Goal: Information Seeking & Learning: Check status

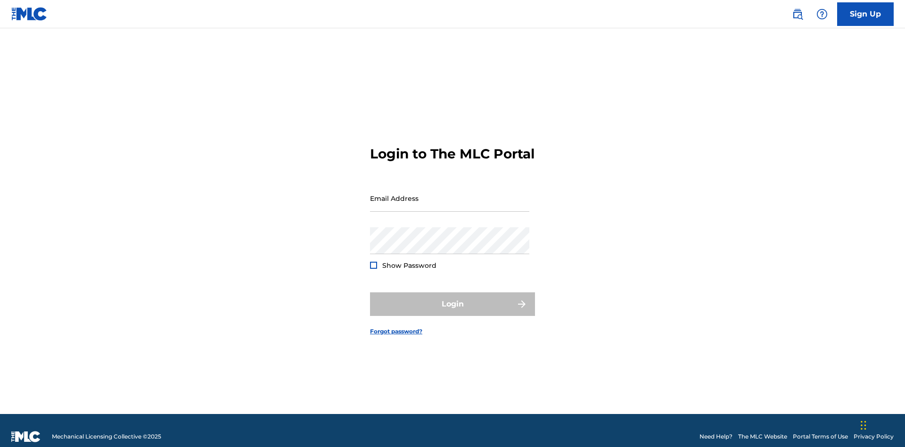
scroll to position [12, 0]
click at [450, 194] on input "Email Address" at bounding box center [449, 198] width 159 height 27
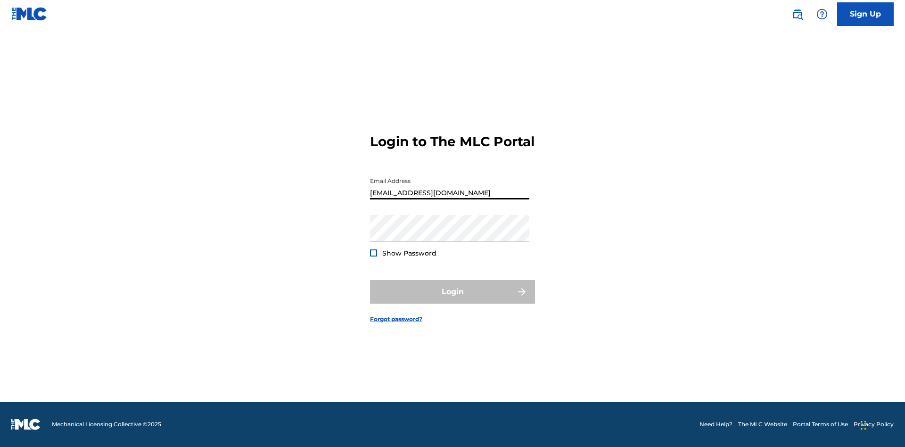
type input "Duke.McTesterson@gmail.com"
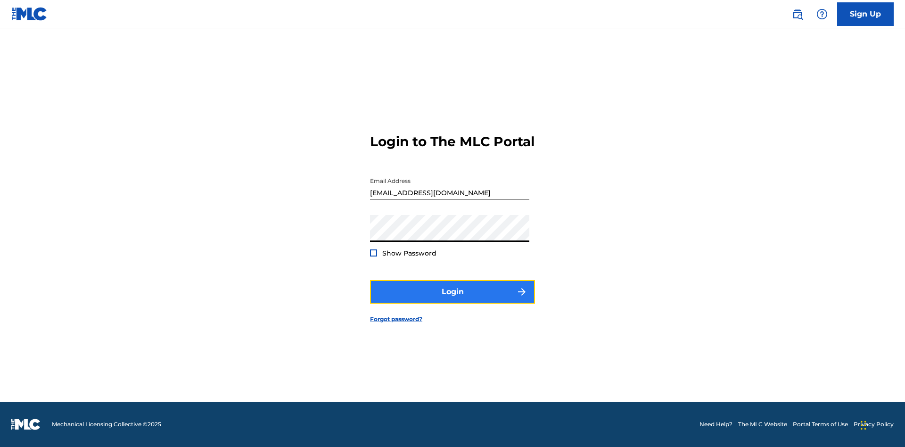
click at [453, 300] on button "Login" at bounding box center [452, 292] width 165 height 24
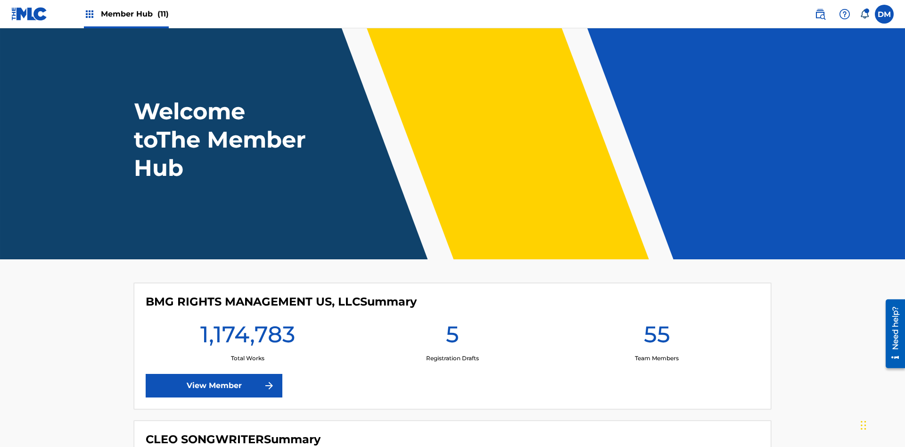
scroll to position [41, 0]
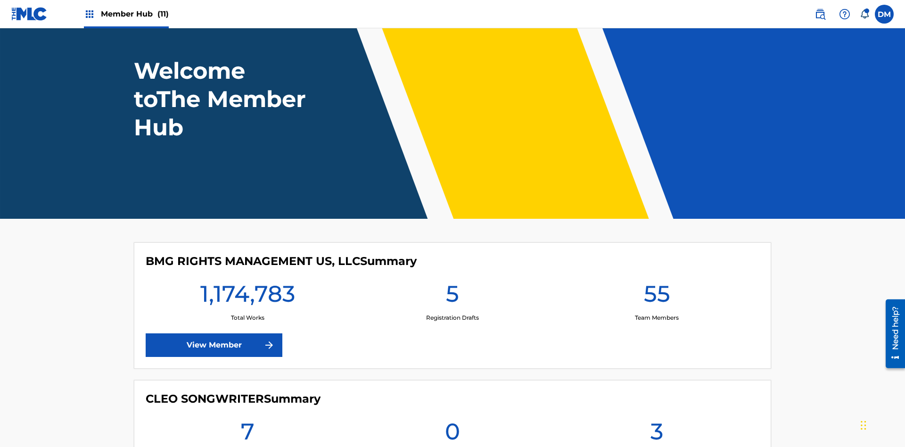
click at [134, 14] on span "Member Hub (11)" at bounding box center [135, 13] width 68 height 11
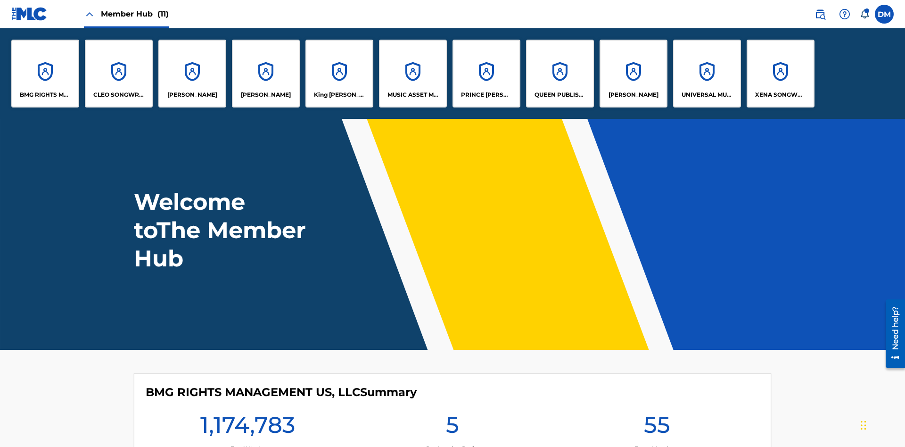
scroll to position [34, 0]
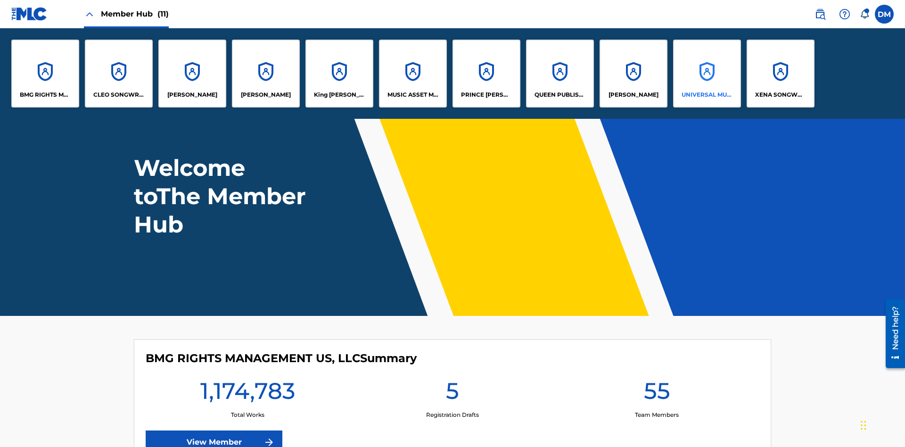
click at [707, 95] on p "UNIVERSAL MUSIC PUB GROUP" at bounding box center [707, 95] width 51 height 8
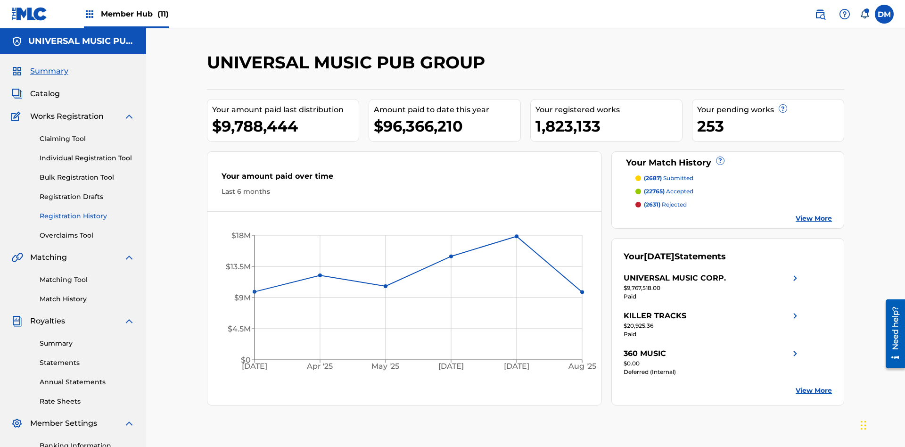
click at [87, 211] on link "Registration History" at bounding box center [87, 216] width 95 height 10
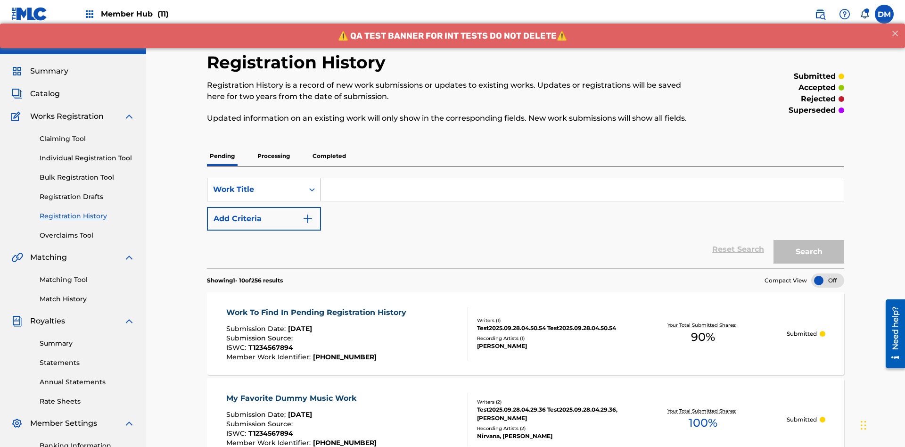
click at [256, 184] on div "Work Title" at bounding box center [255, 189] width 85 height 11
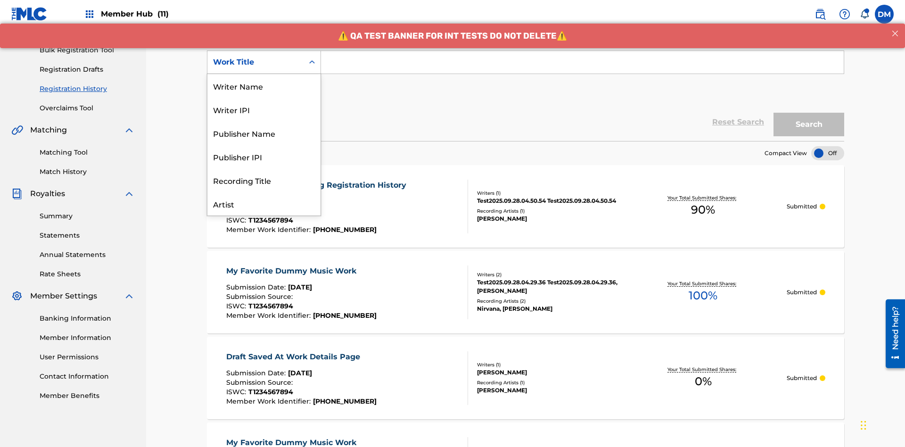
scroll to position [47, 0]
click at [264, 180] on div "ISRC" at bounding box center [263, 180] width 113 height 24
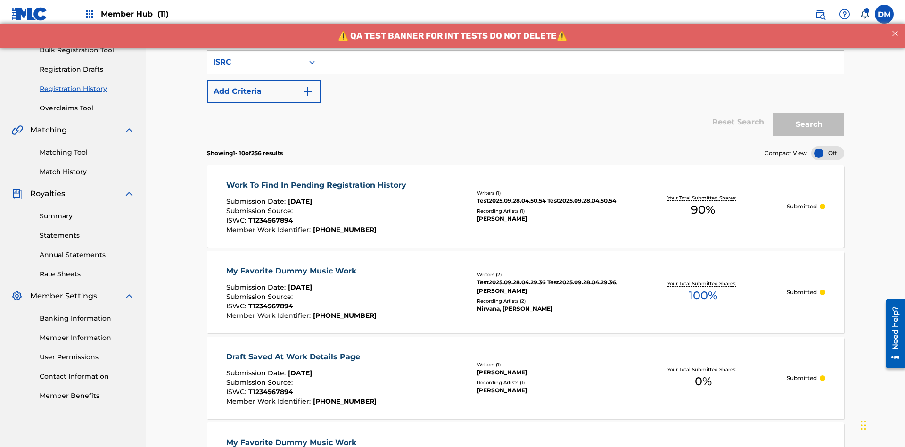
click at [582, 68] on input "Search Form" at bounding box center [582, 62] width 523 height 23
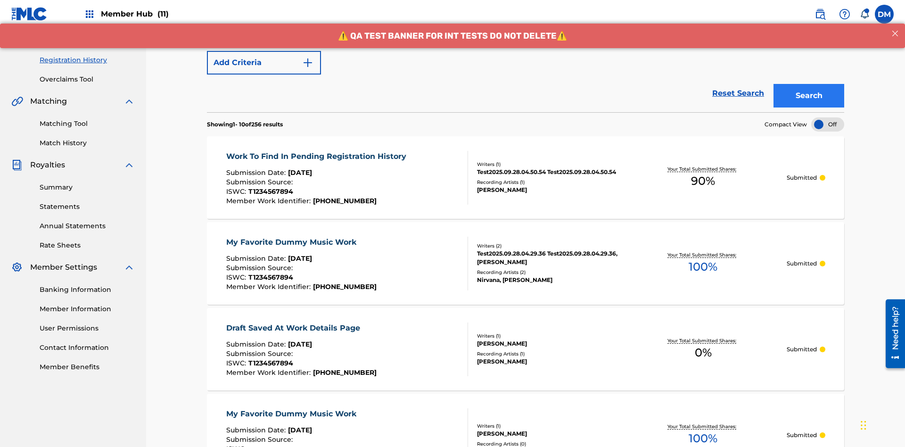
type input "AA3123123123"
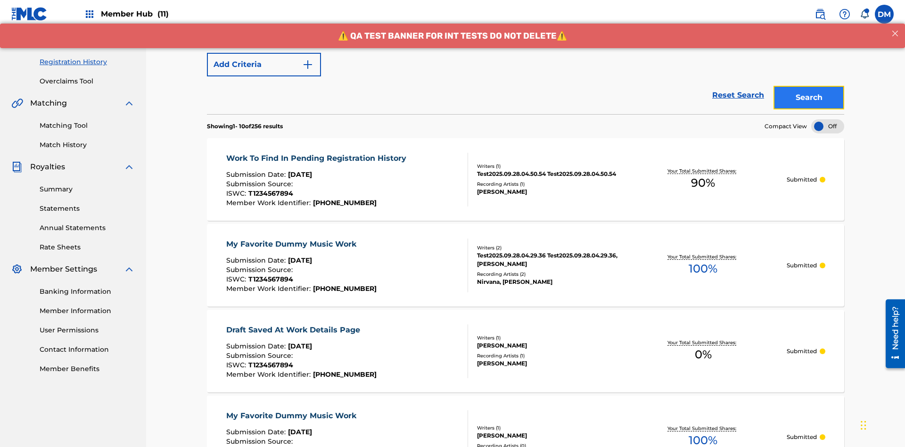
click at [809, 86] on button "Search" at bounding box center [809, 98] width 71 height 24
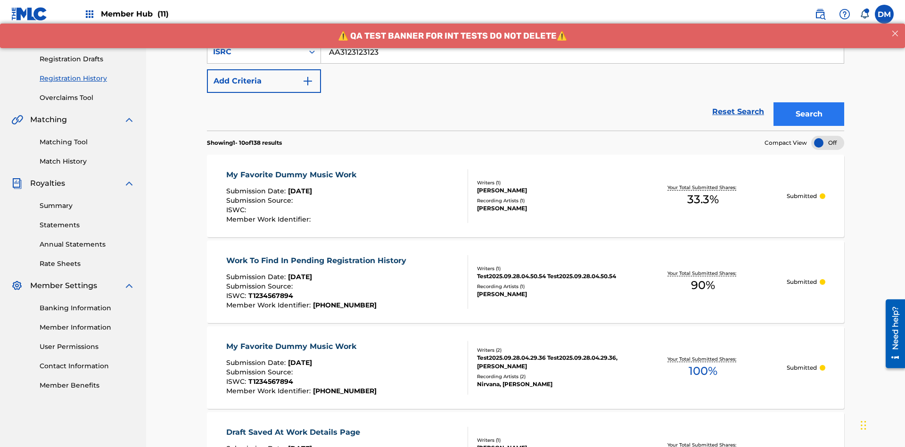
scroll to position [217, 0]
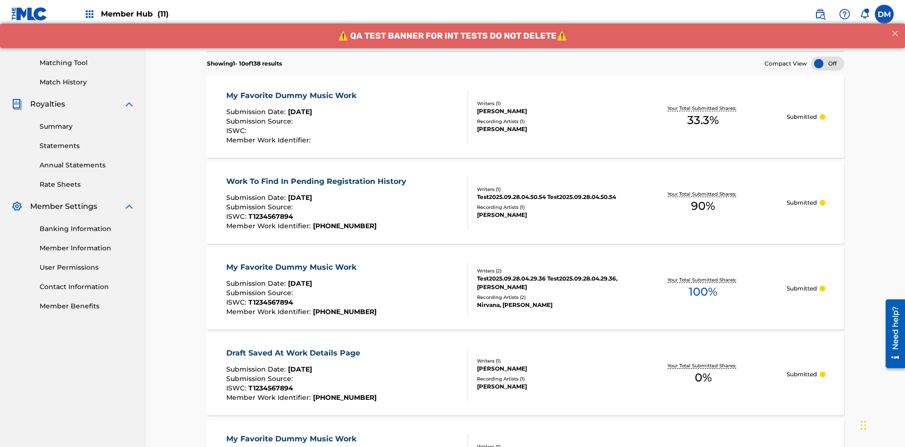
click at [292, 90] on div "My Favorite Dummy Music Work" at bounding box center [293, 95] width 135 height 11
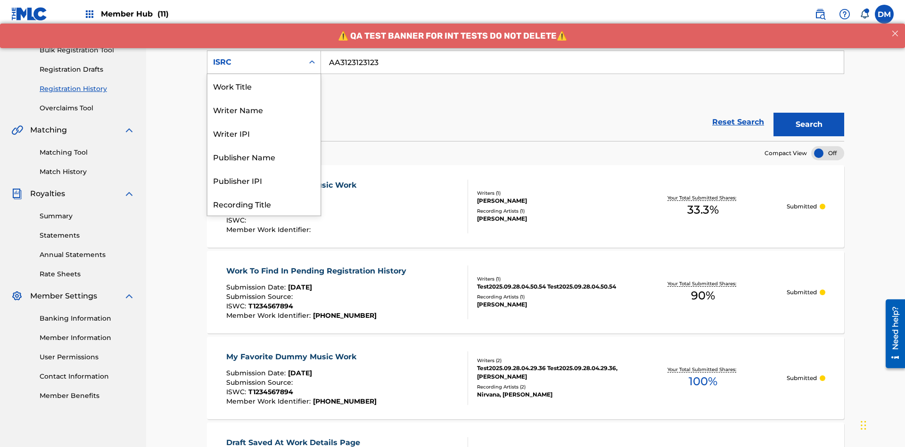
scroll to position [47, 0]
click at [264, 157] on div "Recording Title" at bounding box center [263, 157] width 113 height 24
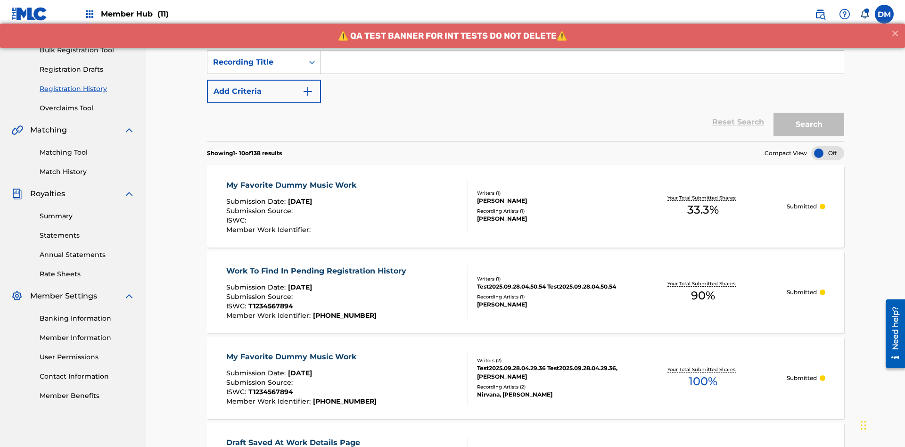
click at [582, 68] on input "Search Form" at bounding box center [582, 62] width 523 height 23
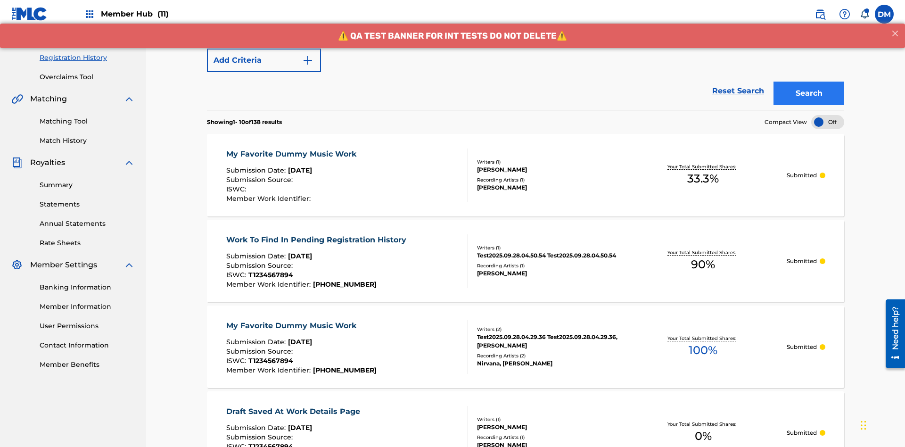
type input "Best Song Ever"
click at [809, 83] on button "Search" at bounding box center [809, 95] width 71 height 24
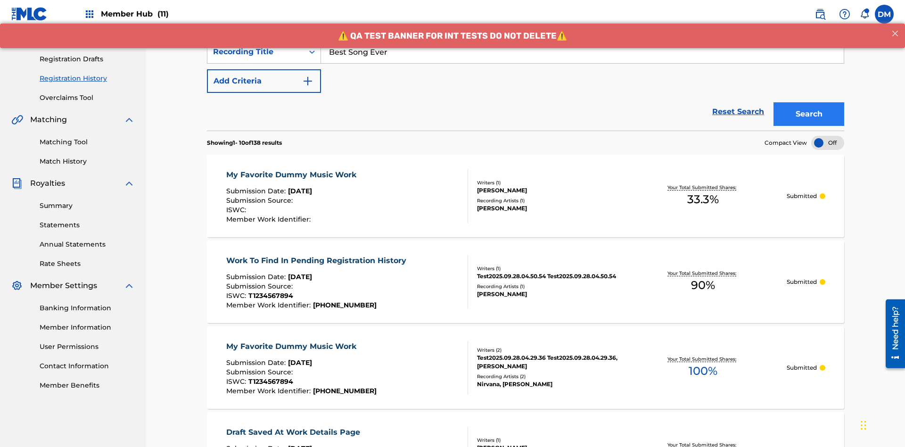
scroll to position [250, 0]
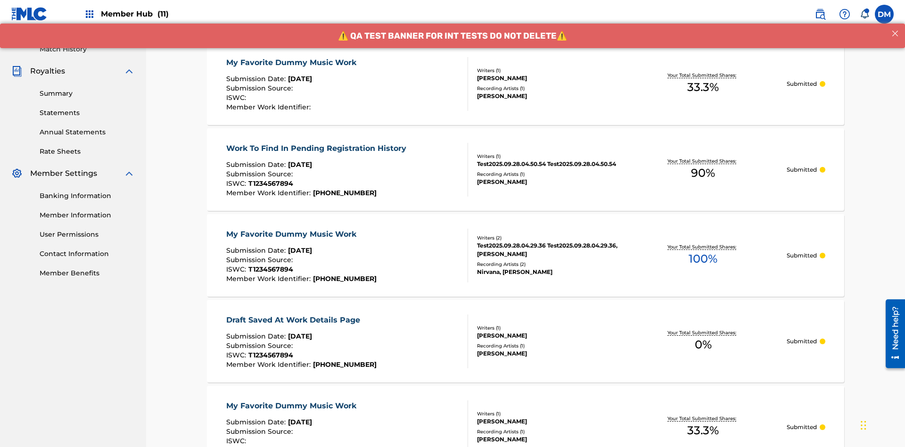
click at [292, 62] on div "My Favorite Dummy Music Work" at bounding box center [293, 62] width 135 height 11
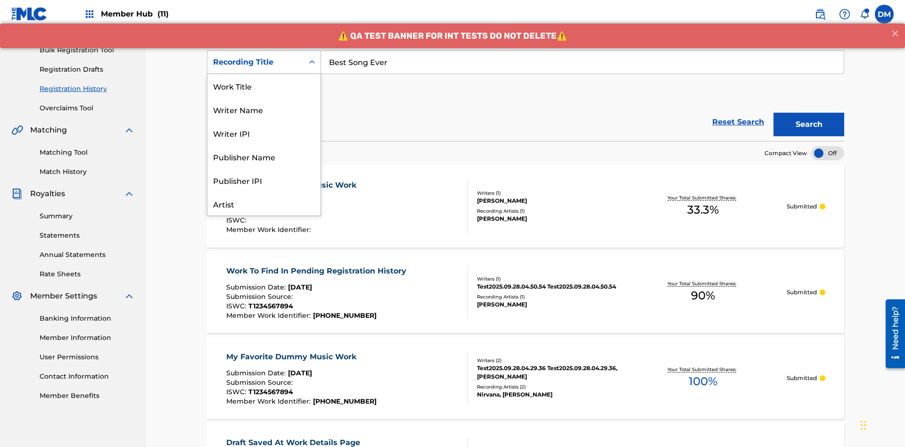
scroll to position [47, 0]
click at [264, 50] on div "Work Title" at bounding box center [263, 39] width 113 height 24
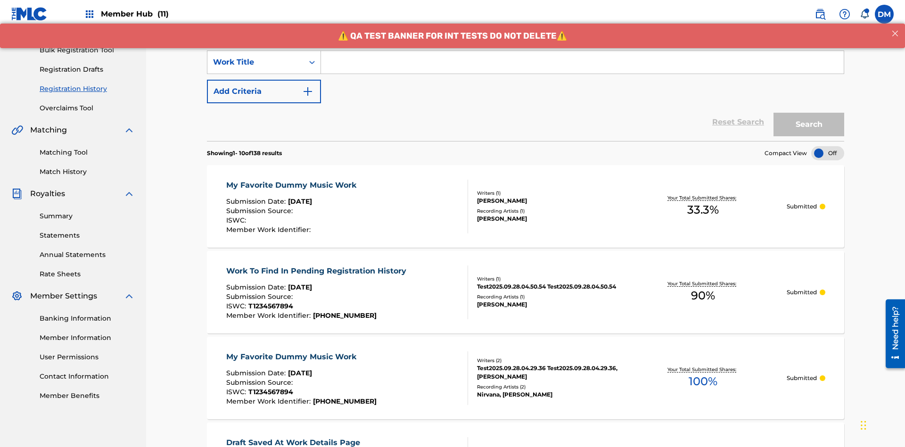
scroll to position [0, 0]
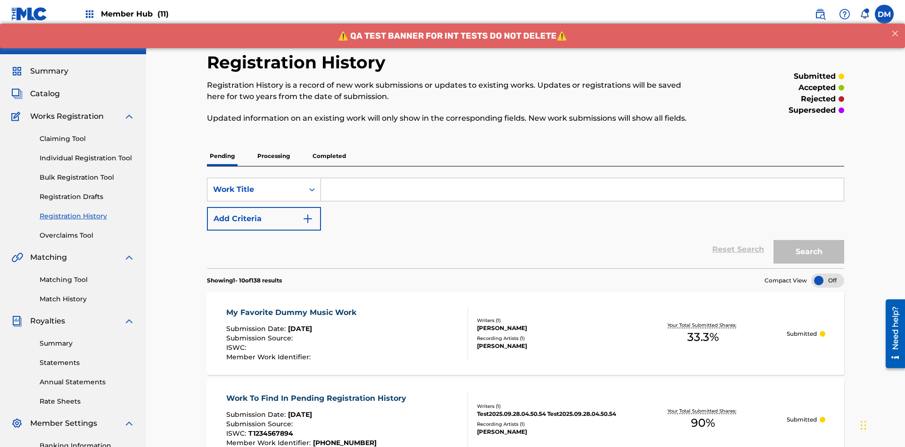
click at [582, 178] on input "Search Form" at bounding box center [582, 189] width 523 height 23
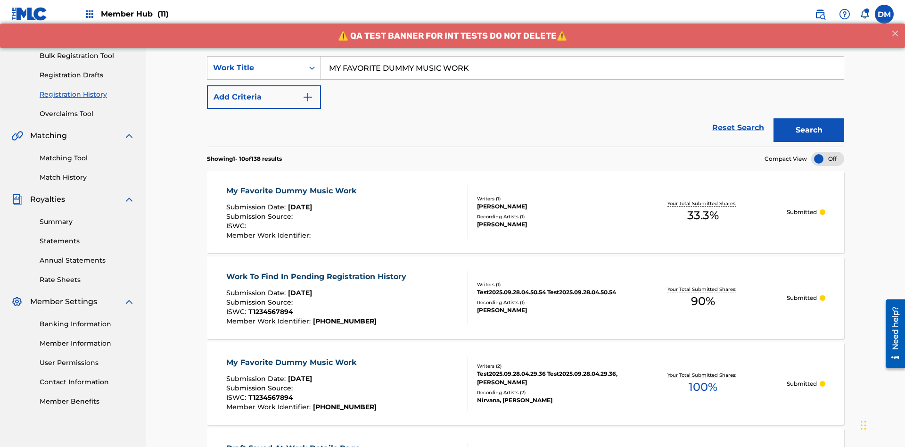
scroll to position [138, 0]
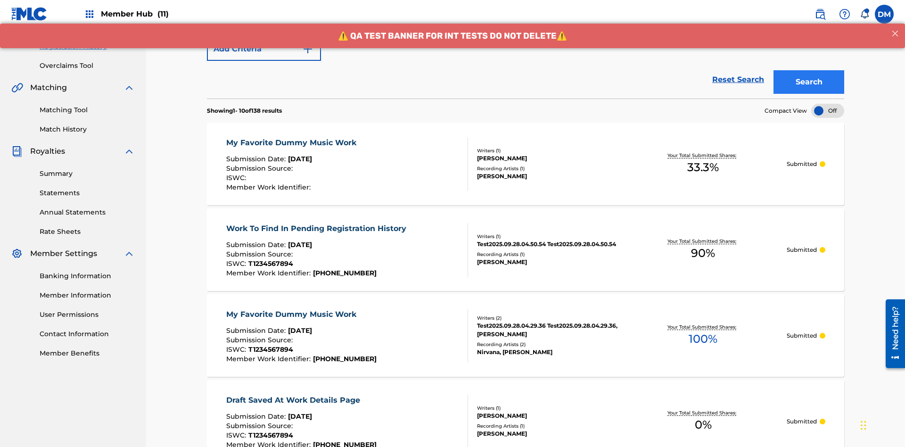
type input "MY FAVORITE DUMMY MUSIC WORK"
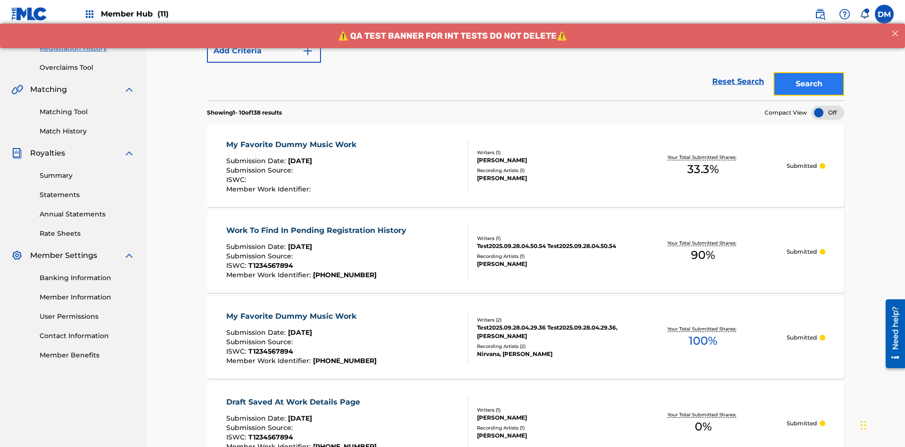
click at [809, 72] on button "Search" at bounding box center [809, 84] width 71 height 24
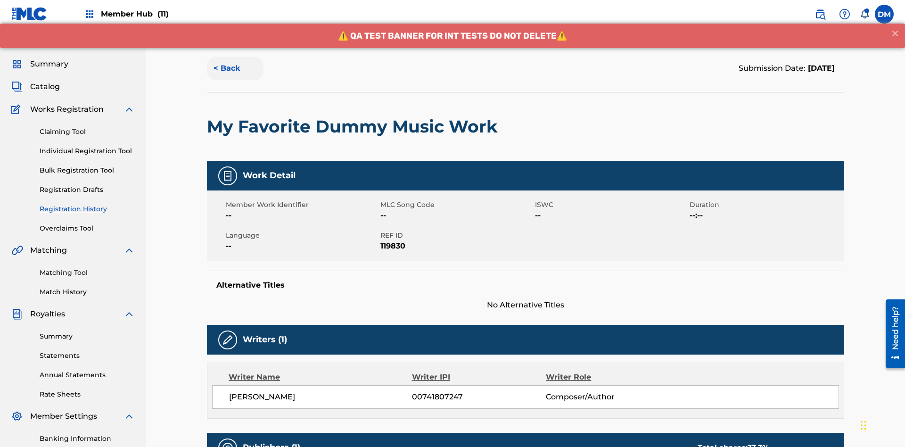
click at [235, 68] on button "< Back" at bounding box center [235, 69] width 57 height 24
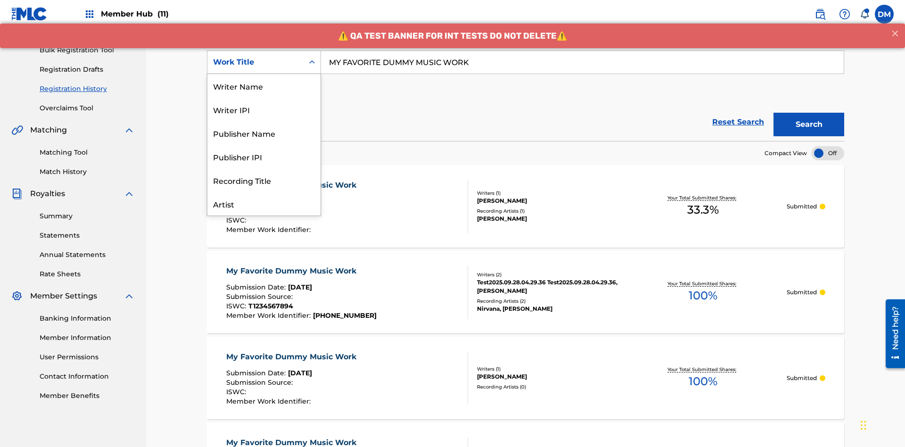
scroll to position [47, 0]
click at [264, 50] on div "Writer Name" at bounding box center [263, 39] width 113 height 24
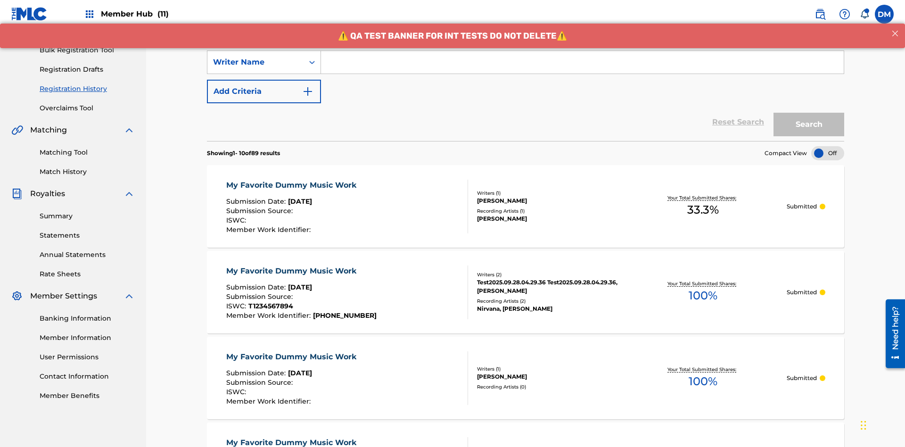
scroll to position [0, 0]
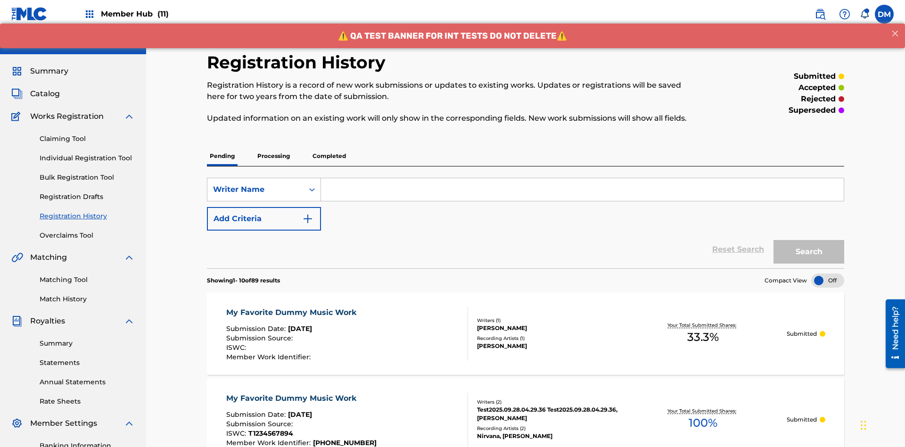
click at [582, 178] on input "Search Form" at bounding box center [582, 189] width 523 height 23
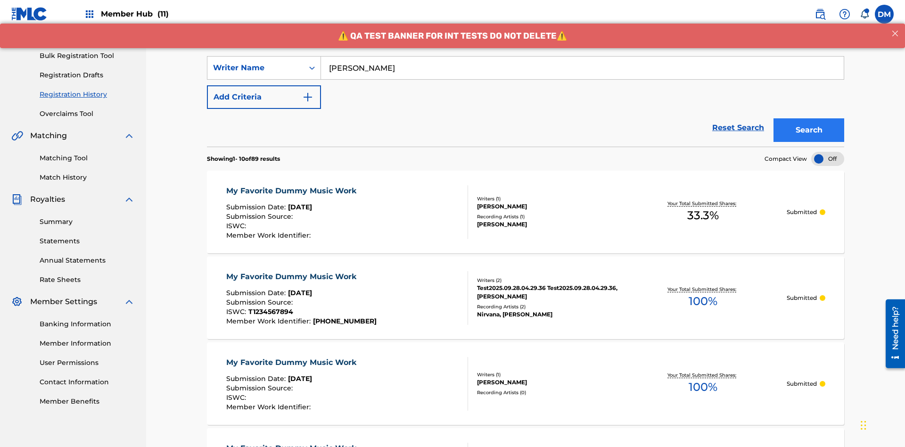
type input "BERKOWITZ"
click at [809, 118] on button "Search" at bounding box center [809, 130] width 71 height 24
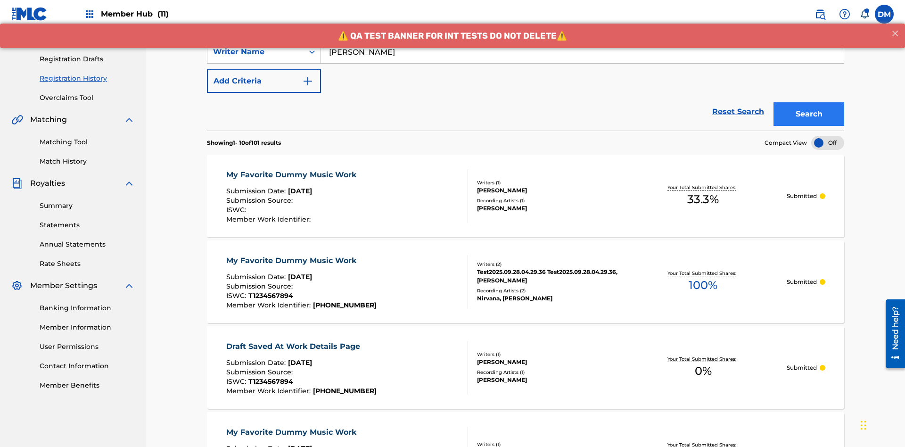
scroll to position [250, 0]
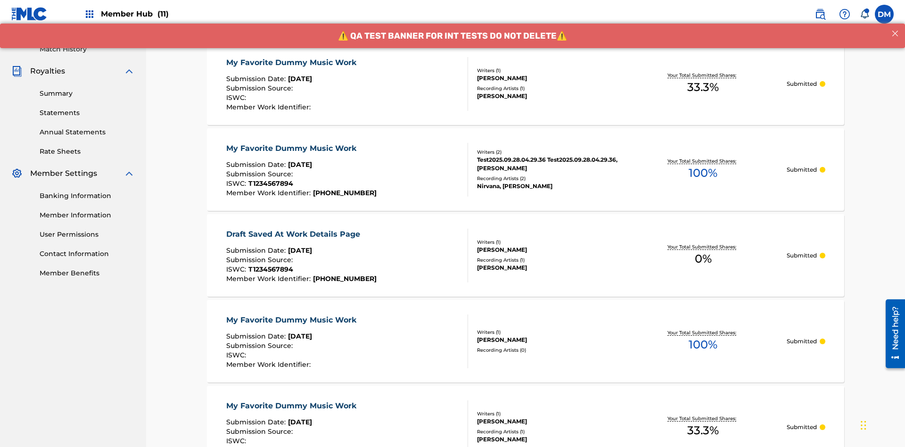
click at [292, 62] on div "My Favorite Dummy Music Work" at bounding box center [293, 62] width 135 height 11
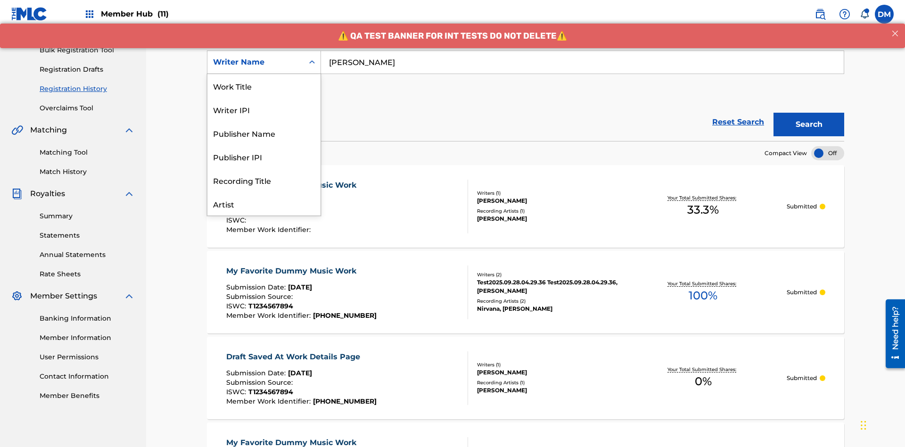
scroll to position [47, 0]
click at [264, 74] on div "Writer IPI" at bounding box center [263, 62] width 113 height 24
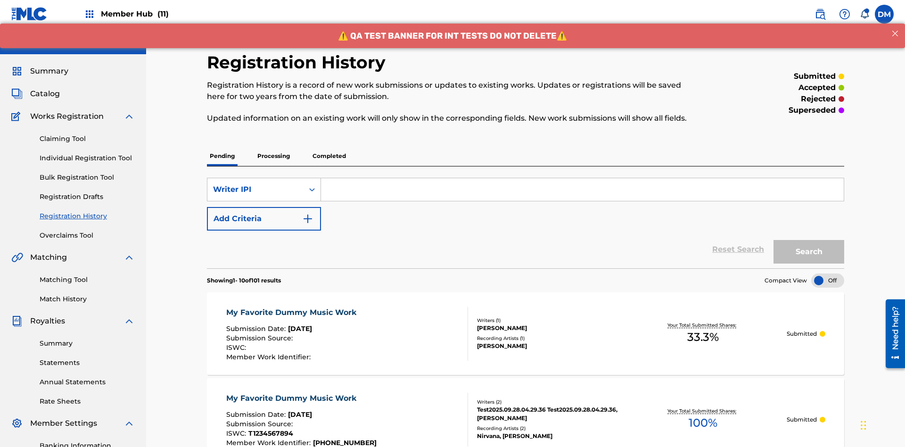
click at [582, 178] on input "Search Form" at bounding box center [582, 189] width 523 height 23
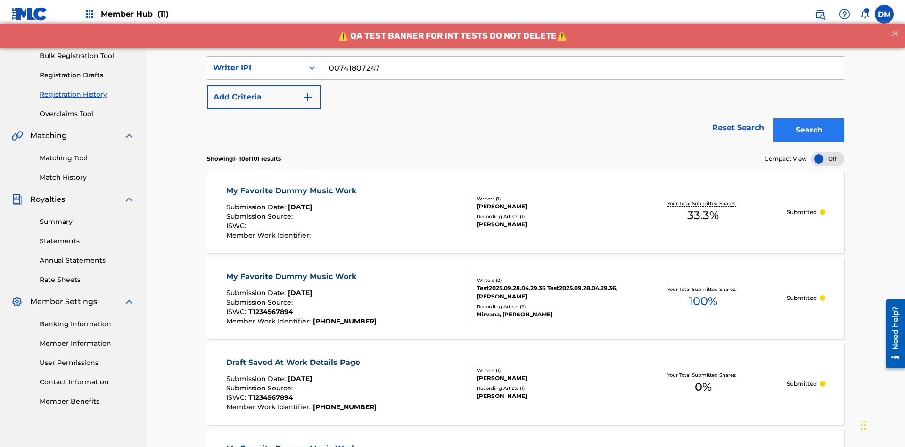
type input "00741807247"
click at [809, 118] on button "Search" at bounding box center [809, 130] width 71 height 24
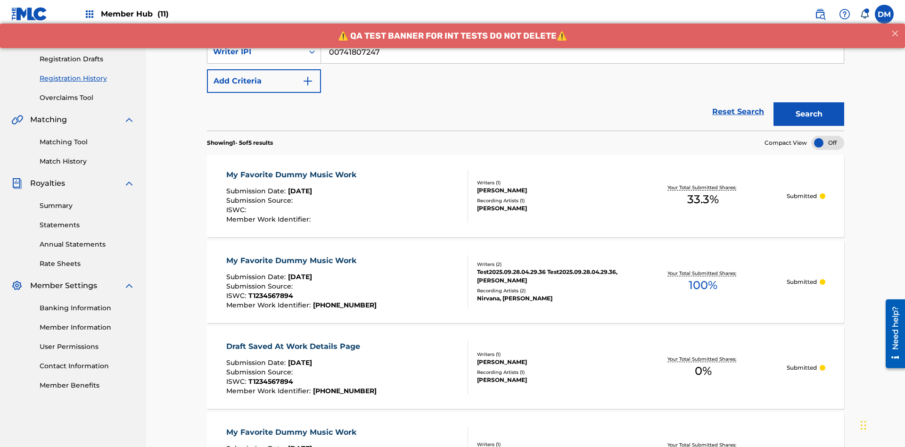
click at [292, 169] on div "My Favorite Dummy Music Work" at bounding box center [293, 174] width 135 height 11
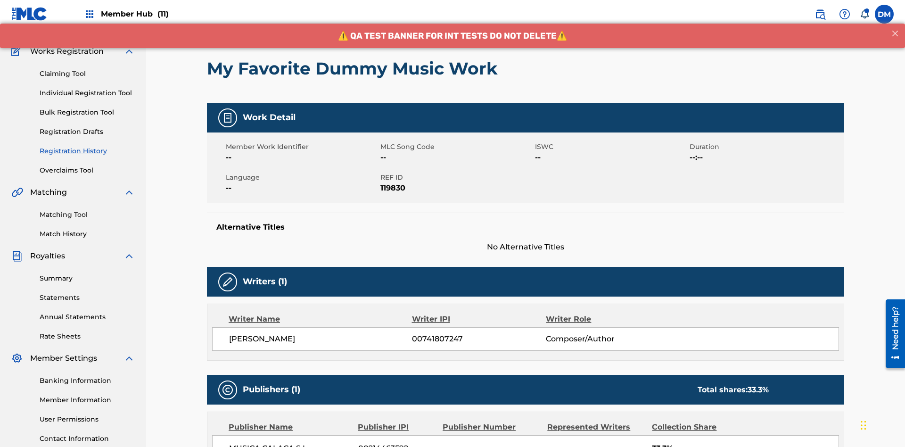
click at [235, 22] on button "< Back" at bounding box center [235, 11] width 57 height 24
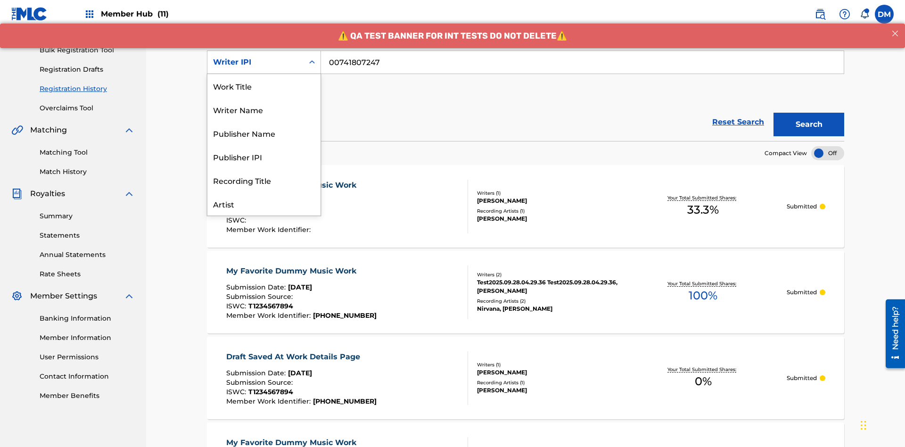
scroll to position [47, 0]
click at [264, 86] on div "Publisher Name" at bounding box center [263, 86] width 113 height 24
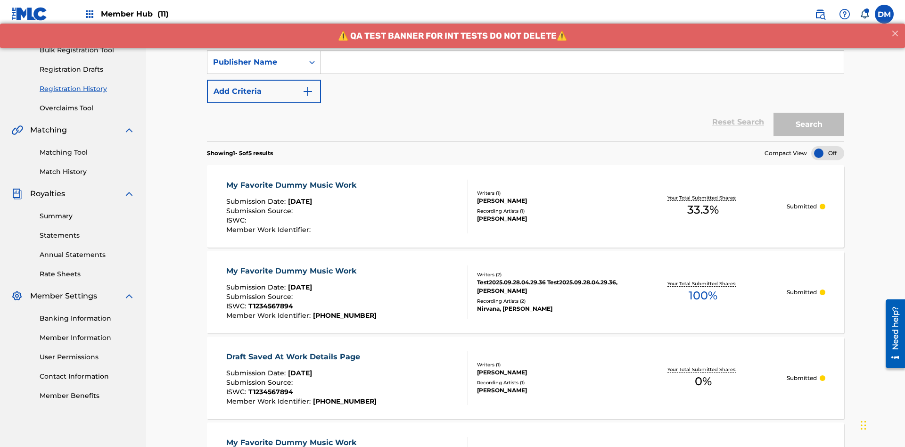
click at [582, 68] on input "Search Form" at bounding box center [582, 62] width 523 height 23
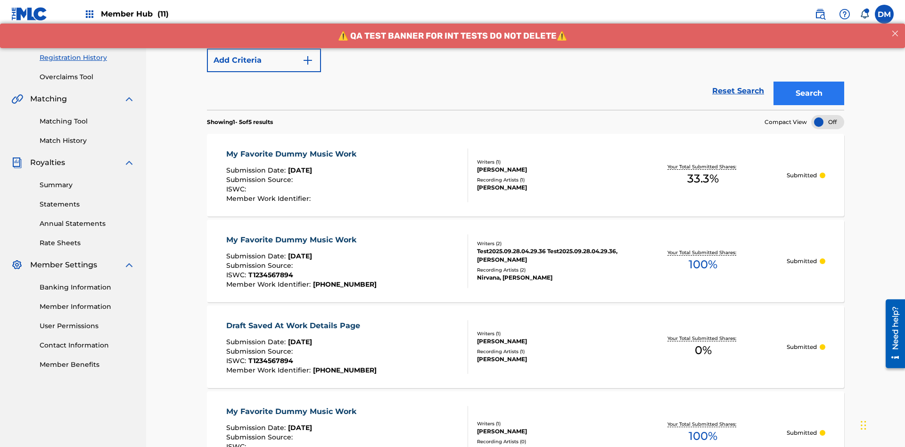
type input "CALACA"
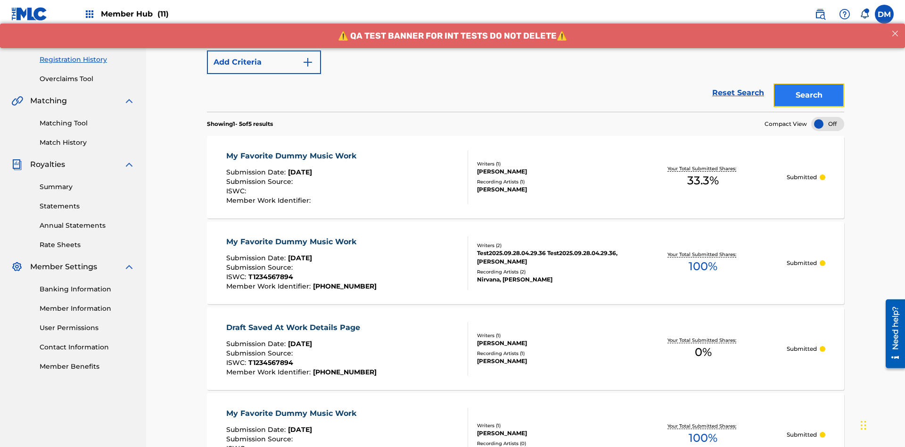
click at [809, 83] on button "Search" at bounding box center [809, 95] width 71 height 24
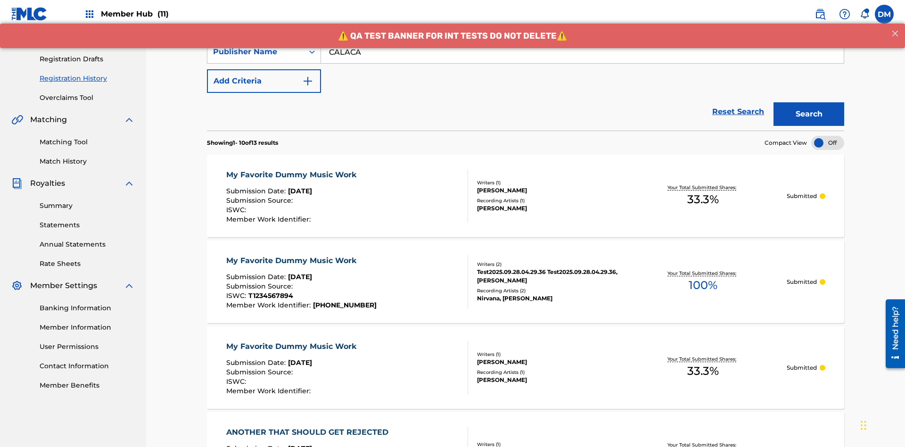
click at [292, 169] on div "My Favorite Dummy Music Work" at bounding box center [293, 174] width 135 height 11
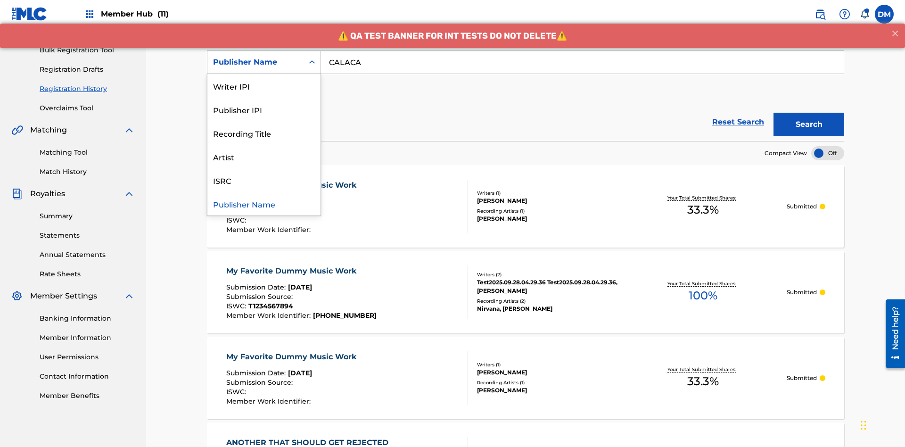
click at [264, 109] on div "Publisher IPI" at bounding box center [263, 110] width 113 height 24
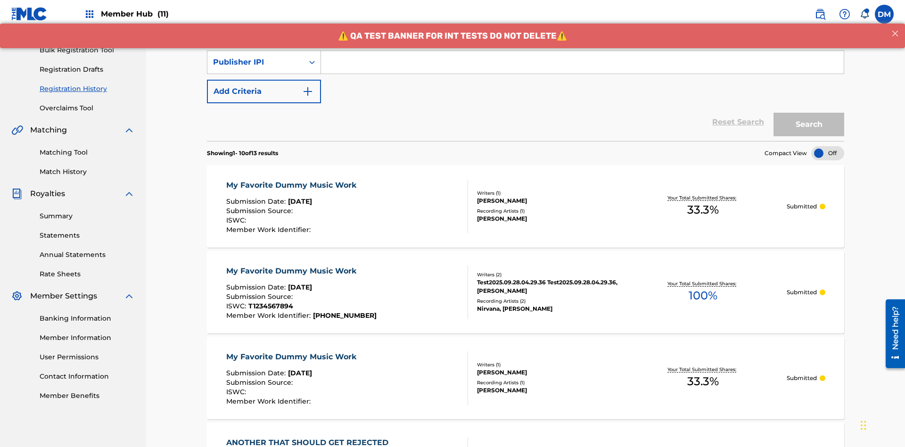
click at [582, 68] on input "Search Form" at bounding box center [582, 62] width 523 height 23
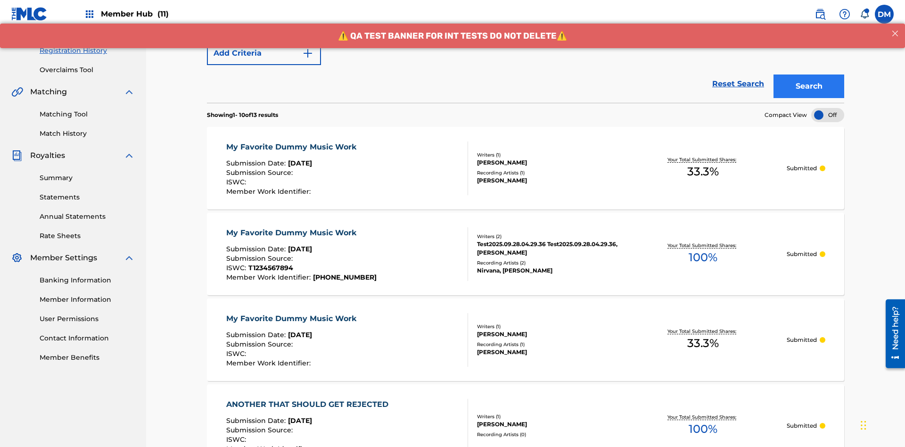
type input "00214463592"
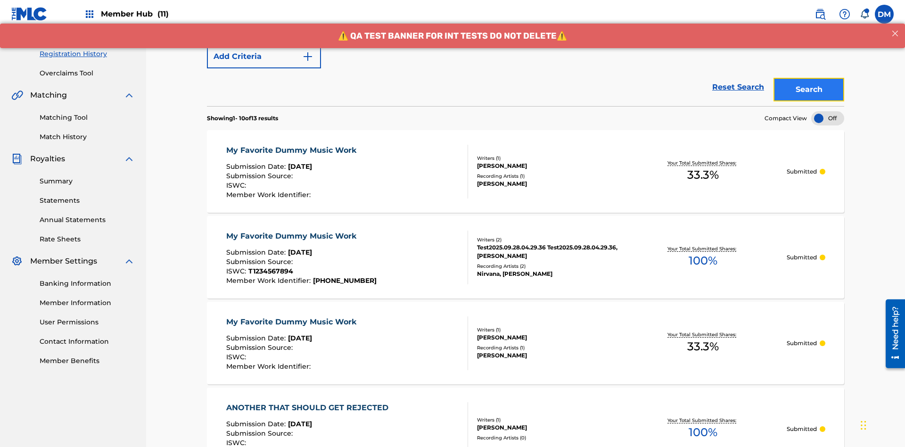
click at [809, 78] on button "Search" at bounding box center [809, 90] width 71 height 24
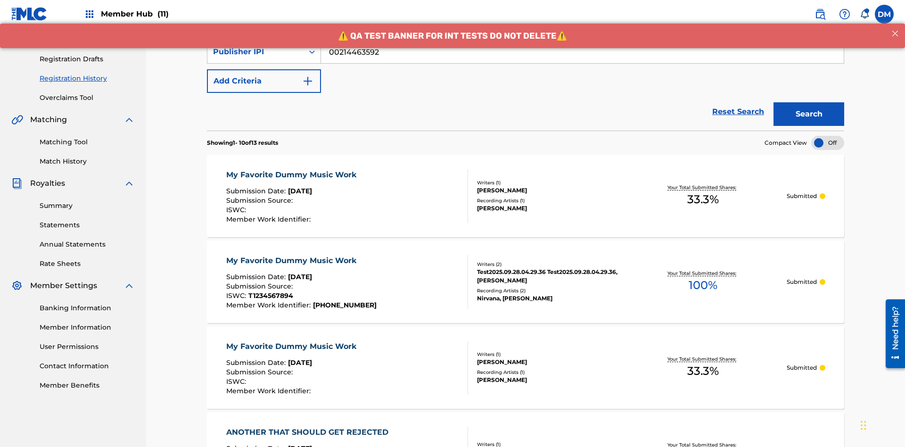
click at [292, 169] on div "My Favorite Dummy Music Work" at bounding box center [293, 174] width 135 height 11
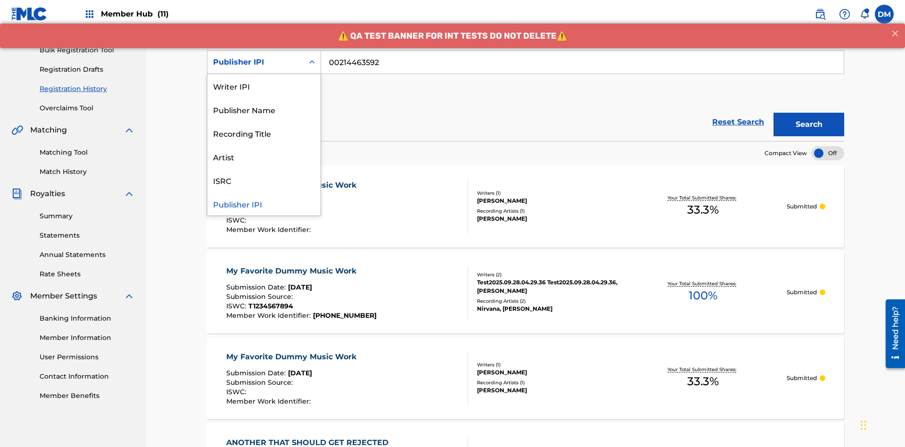
click at [264, 157] on div "Artist" at bounding box center [263, 157] width 113 height 24
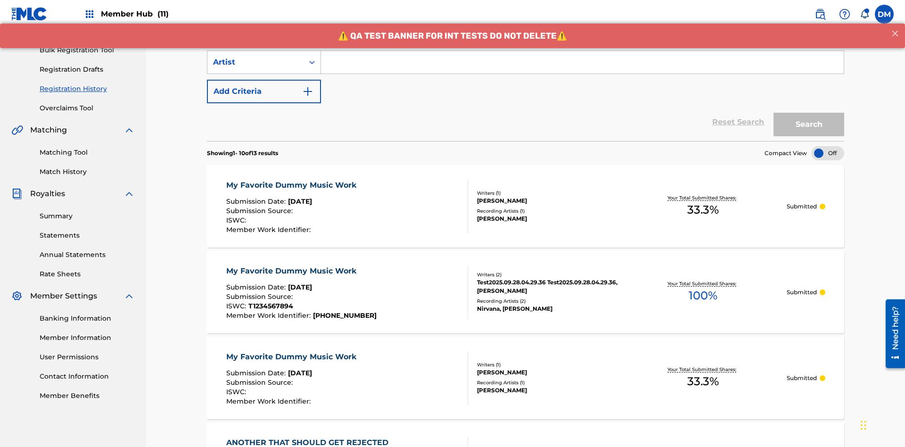
click at [582, 68] on input "Search Form" at bounding box center [582, 62] width 523 height 23
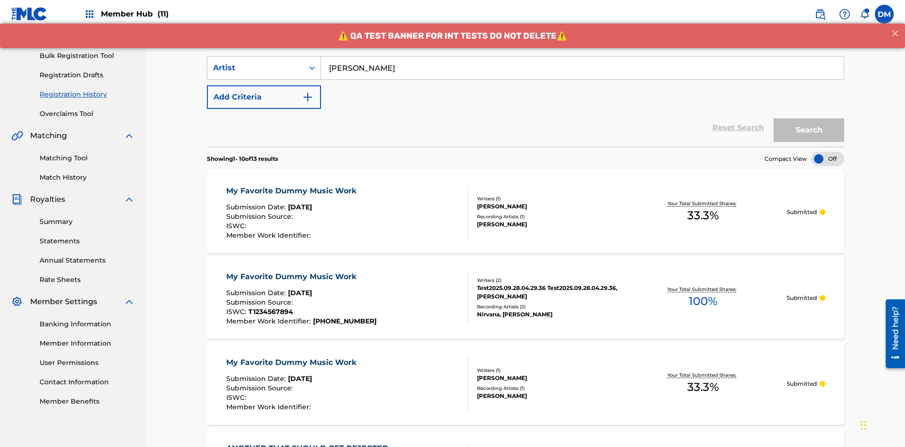
type input "Joe Lewis"
